Goal: Unclear: Browse casually

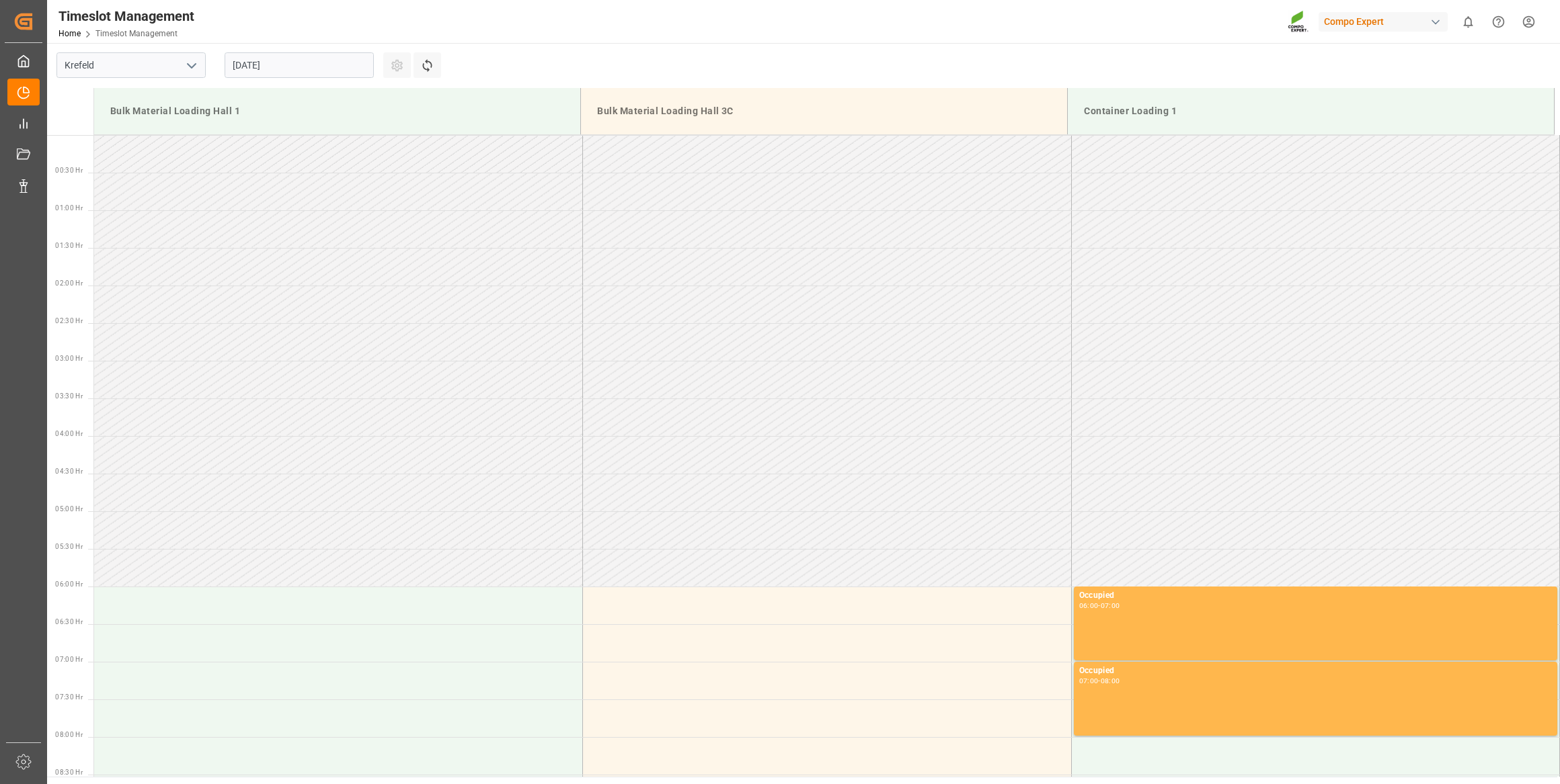
scroll to position [547, 0]
